Goal: Task Accomplishment & Management: Manage account settings

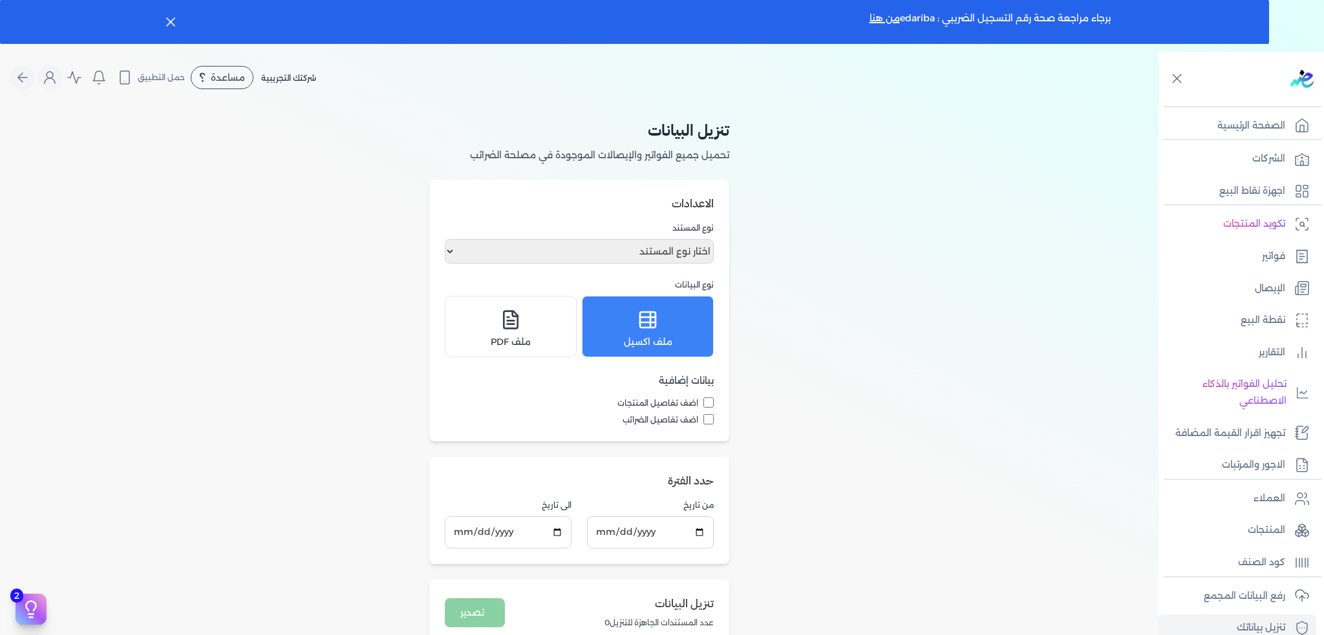
scroll to position [170, 0]
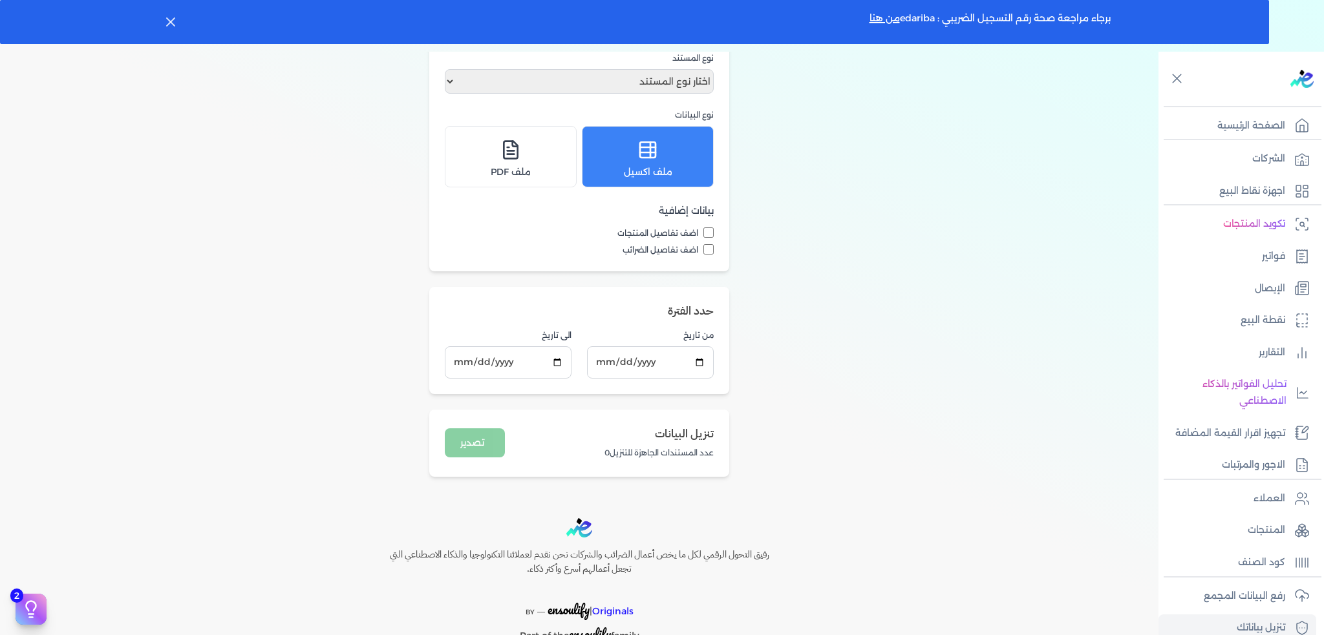
click at [1295, 87] on img at bounding box center [1301, 79] width 23 height 18
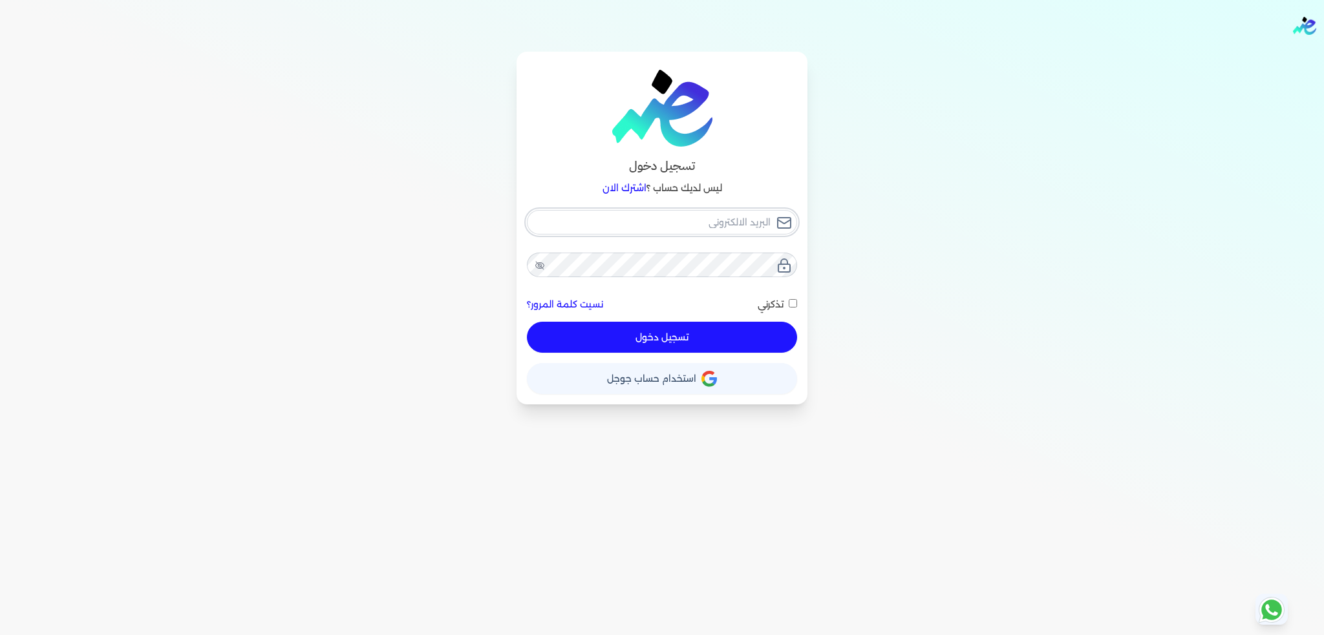
type input "[EMAIL_ADDRESS][DOMAIN_NAME]"
click at [659, 334] on button "تسجيل دخول" at bounding box center [662, 337] width 270 height 31
checkbox input "false"
